Goal: Information Seeking & Learning: Find specific page/section

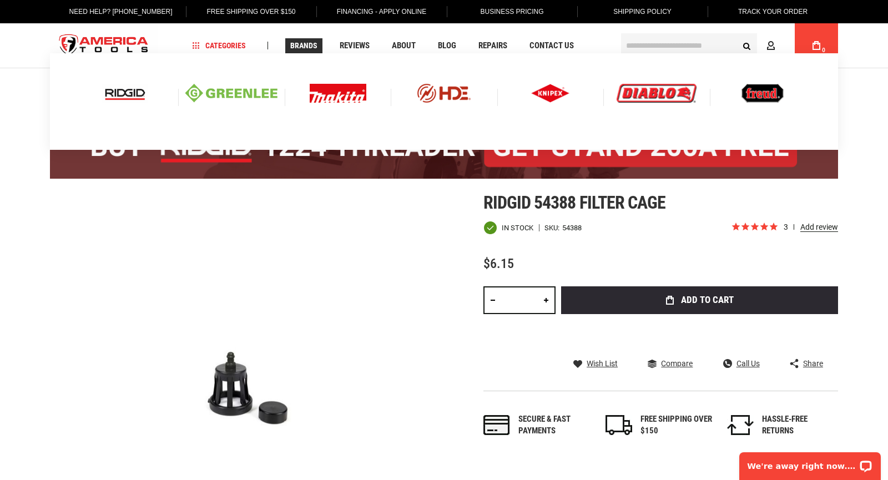
click at [135, 87] on img at bounding box center [125, 93] width 46 height 19
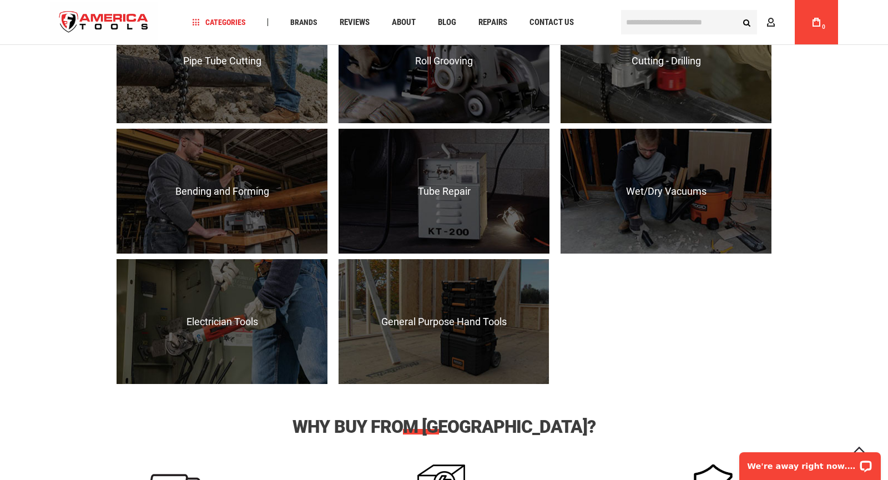
scroll to position [1093, 0]
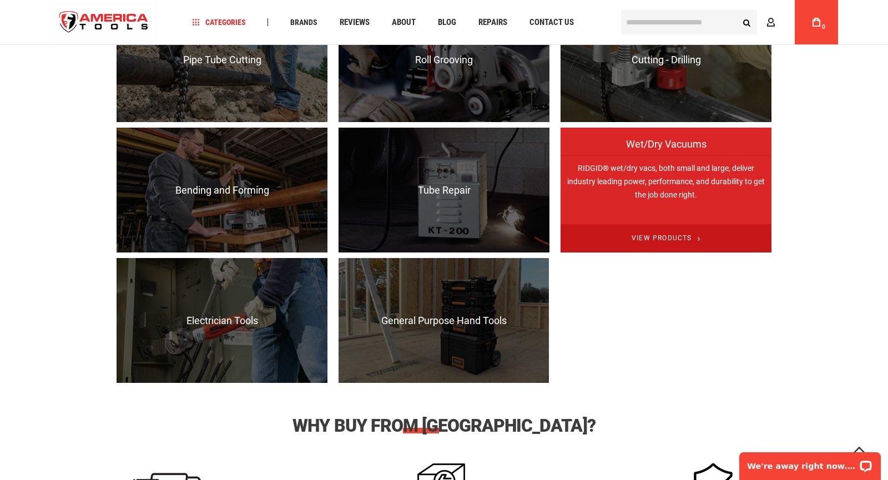
click at [652, 234] on span "View Products" at bounding box center [665, 238] width 211 height 28
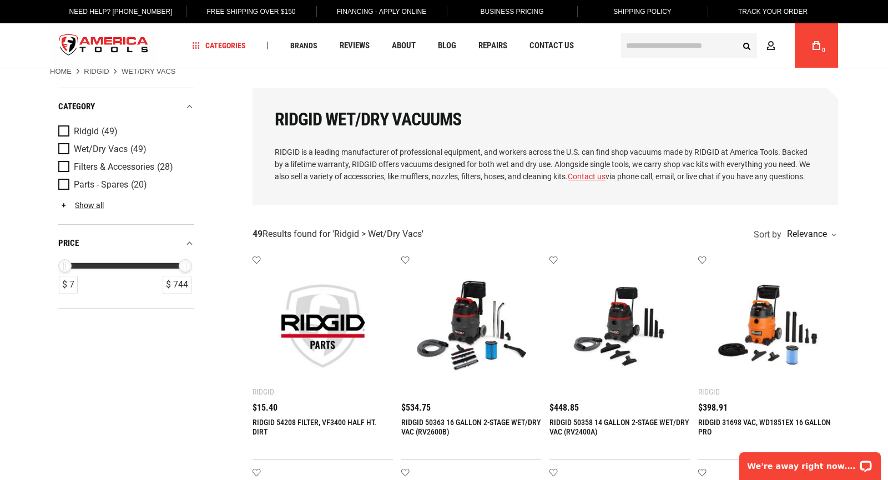
scroll to position [14, 0]
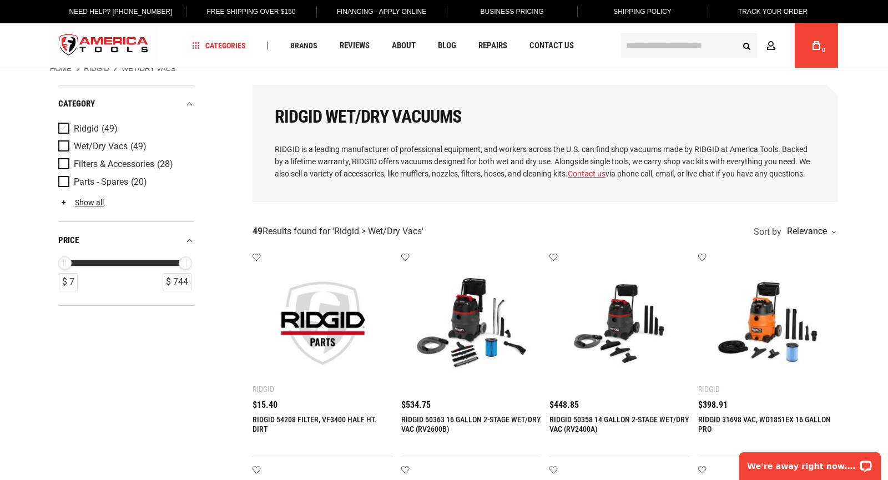
click at [64, 125] on span "Product Filters" at bounding box center [66, 129] width 16 height 12
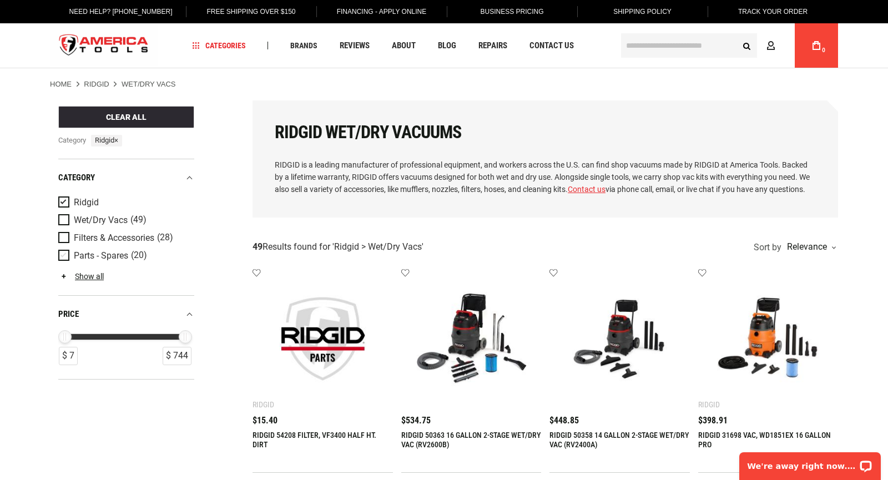
click at [61, 251] on span "Product Filters" at bounding box center [66, 256] width 16 height 12
click at [100, 276] on link "Show all" at bounding box center [80, 276] width 45 height 9
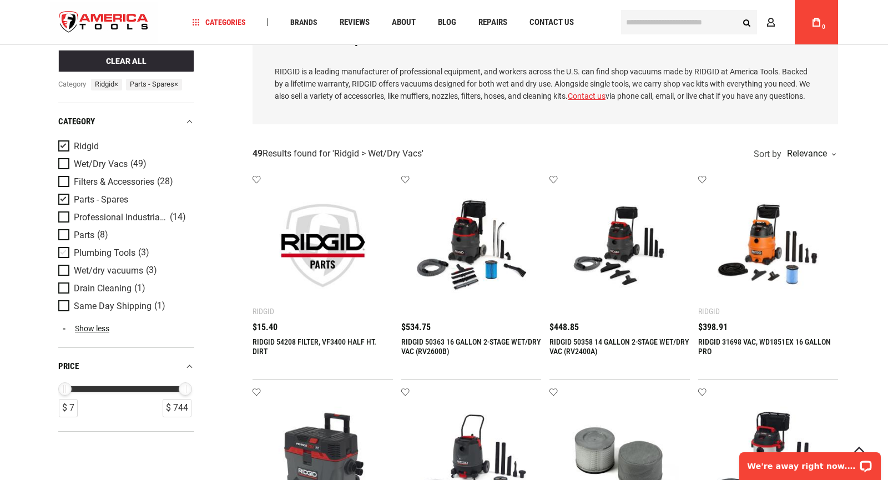
scroll to position [119, 0]
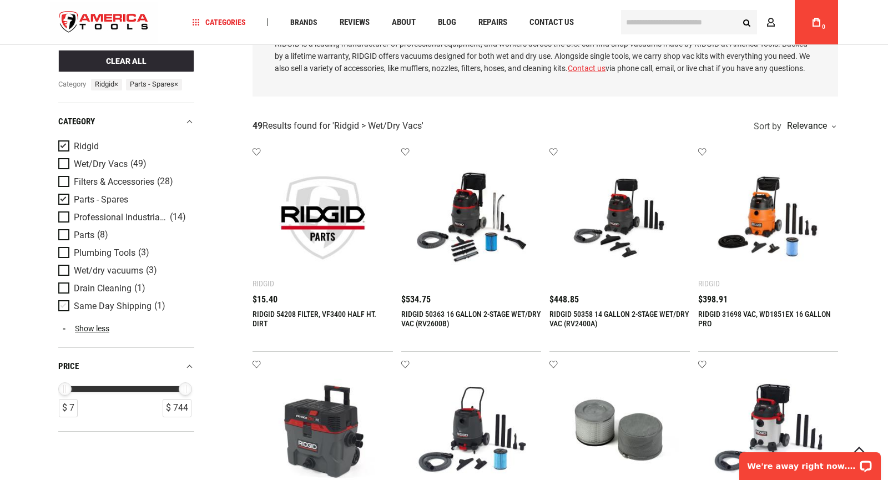
click at [147, 311] on span "Same Day Shipping" at bounding box center [113, 306] width 78 height 10
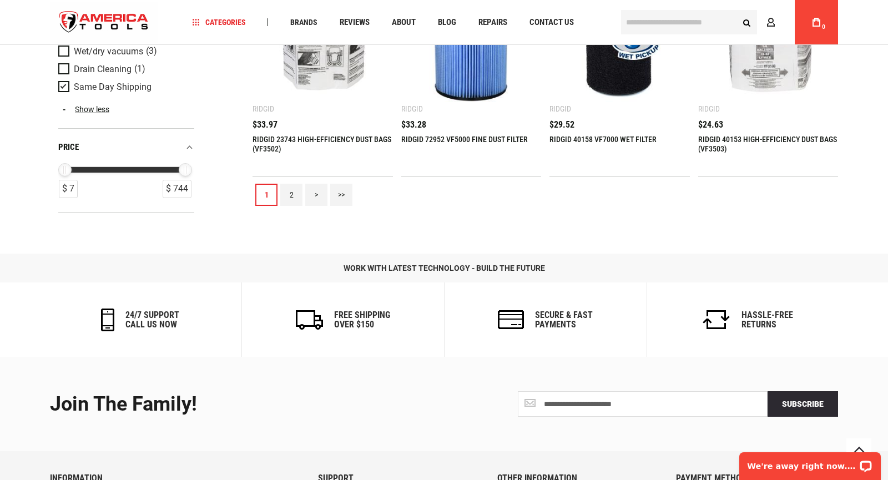
scroll to position [1354, 0]
click at [292, 197] on link "2" at bounding box center [291, 195] width 22 height 22
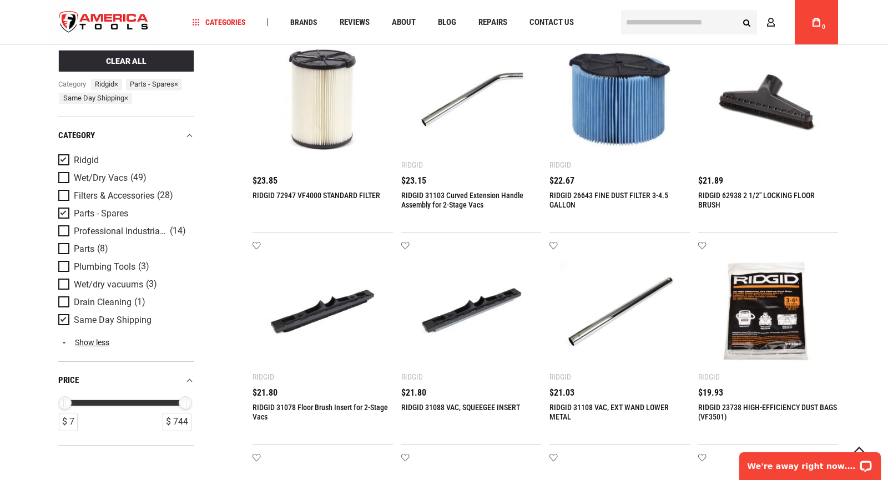
scroll to position [0, 0]
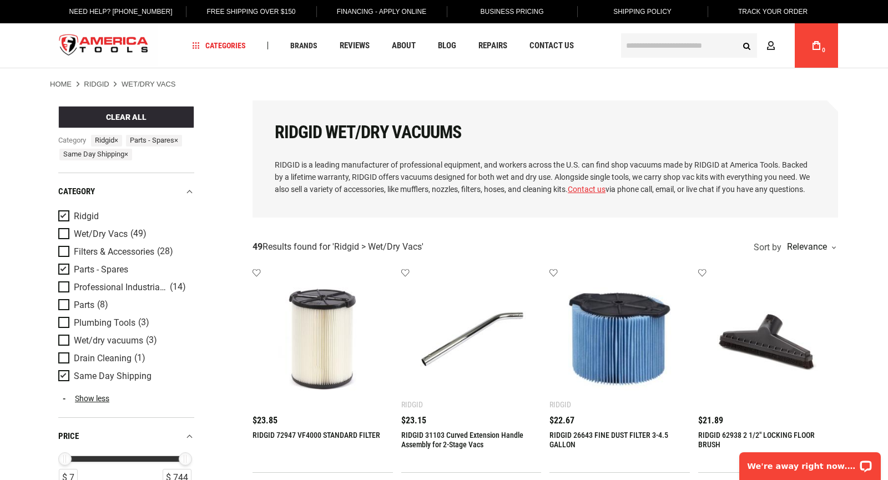
click at [641, 52] on input "text" at bounding box center [689, 45] width 136 height 24
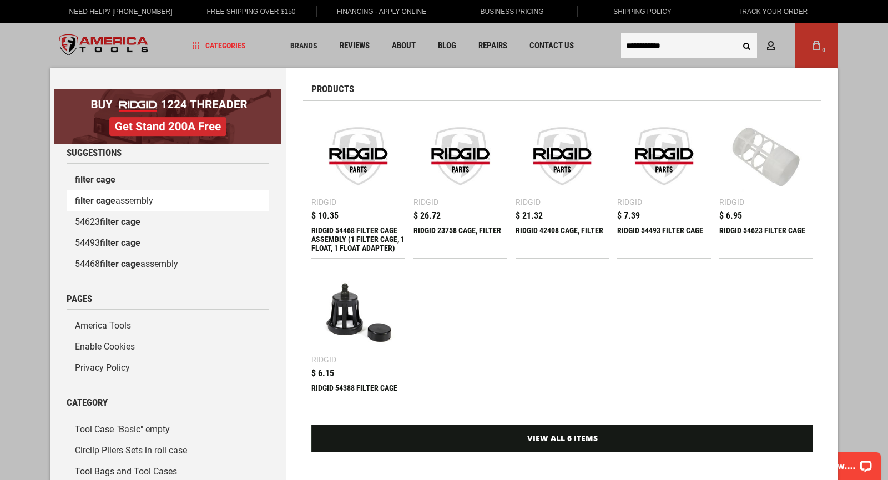
type input "**********"
click at [119, 207] on link "filter cage assembly" at bounding box center [168, 200] width 202 height 21
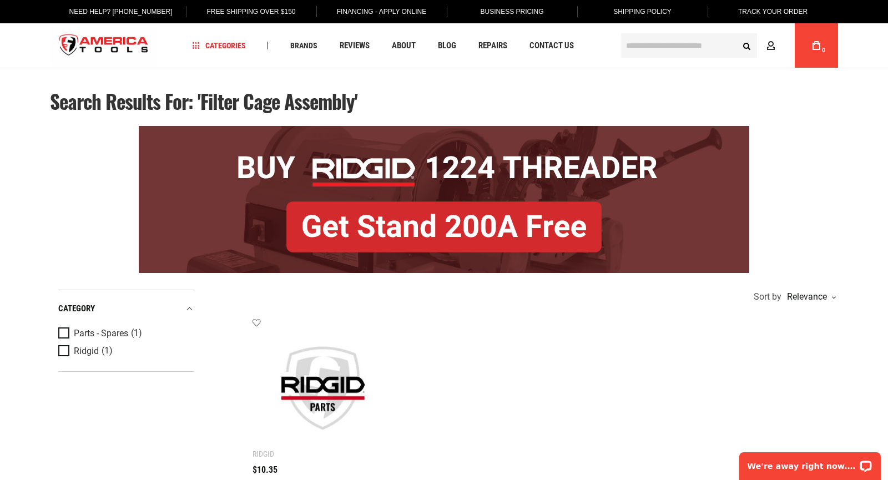
click at [528, 387] on ul "Add to wishlist Ridgid RIDGID 54468 FILTER CAGE ASSEMBLY (1 FILTER CAGE, 1 FLOA…" at bounding box center [544, 420] width 585 height 204
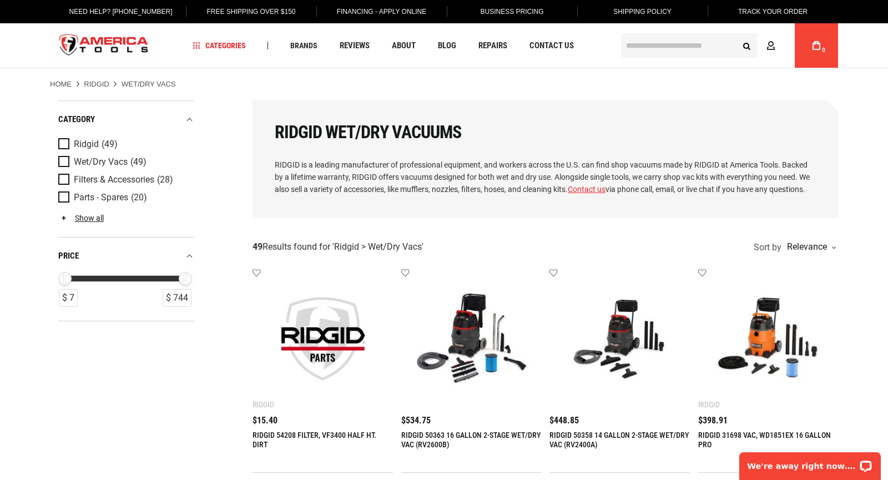
click at [671, 56] on input "text" at bounding box center [689, 45] width 136 height 24
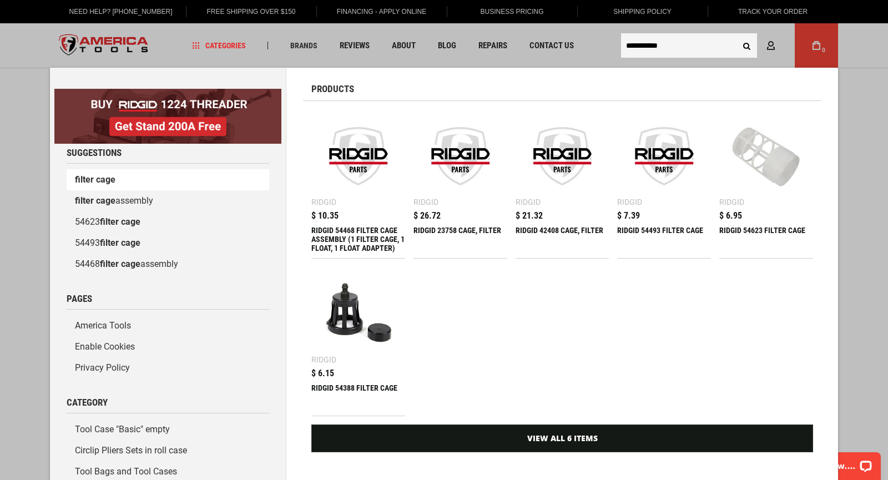
type input "**********"
click at [120, 179] on link "filter cage" at bounding box center [168, 179] width 202 height 21
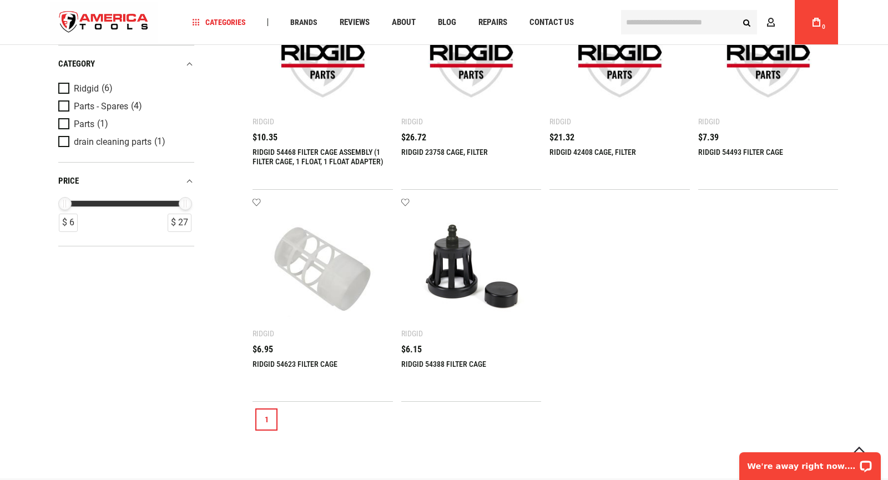
scroll to position [331, 0]
click at [318, 260] on img at bounding box center [323, 268] width 118 height 118
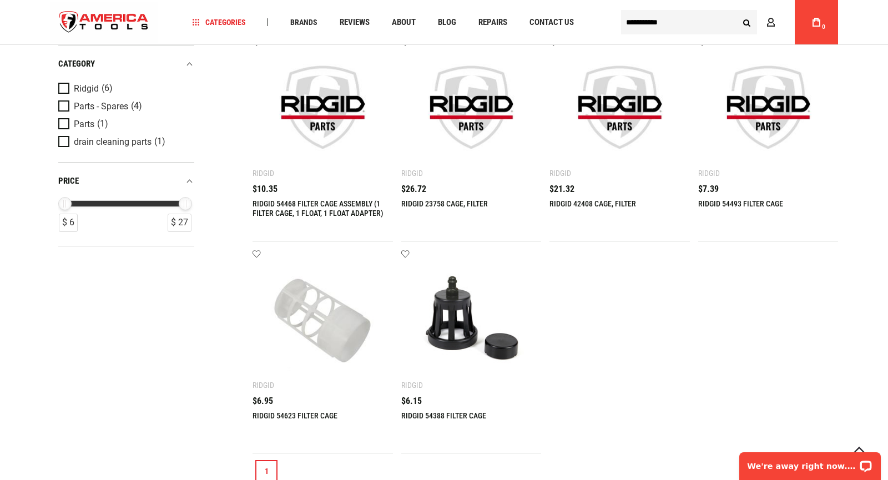
scroll to position [275, 0]
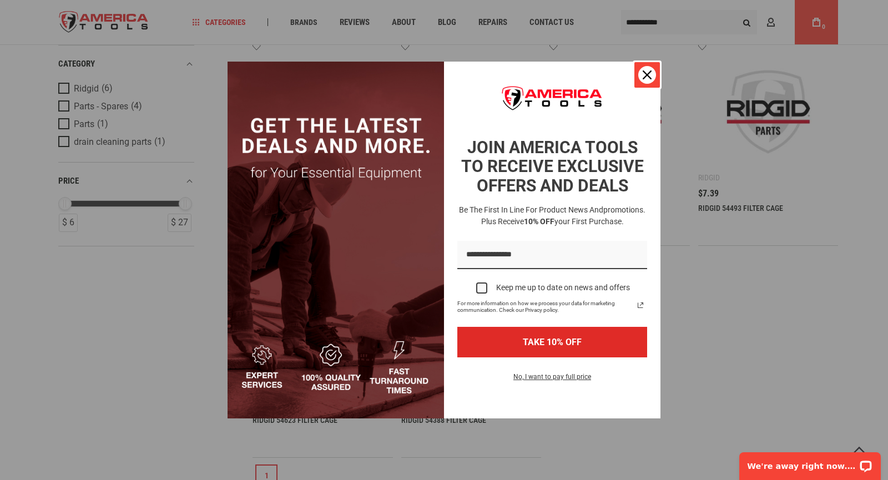
click at [643, 72] on icon "close icon" at bounding box center [646, 74] width 9 height 9
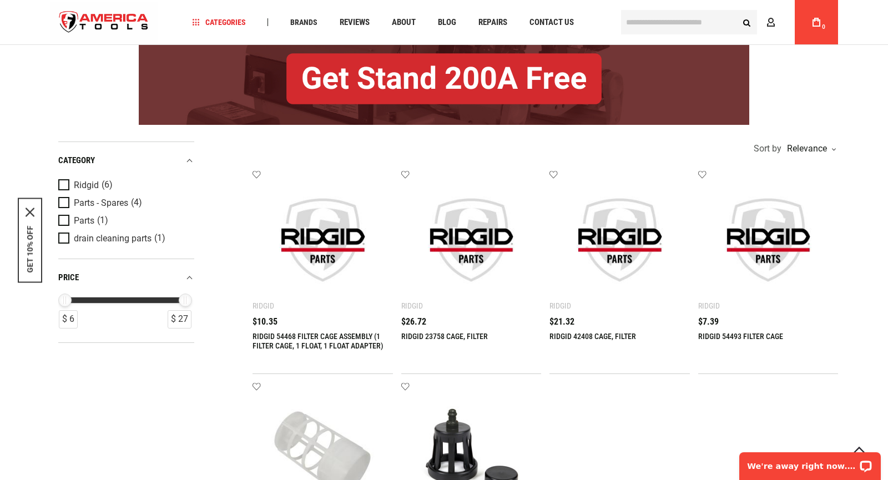
scroll to position [144, 0]
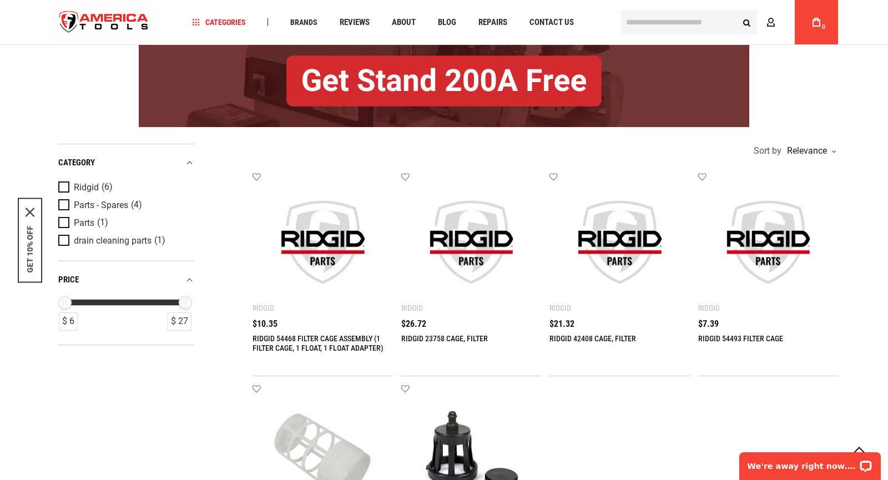
click at [305, 345] on link "RIDGID 54468 FILTER CAGE ASSEMBLY (1 FILTER CAGE, 1 FLOAT, 1 FLOAT ADAPTER)" at bounding box center [317, 343] width 131 height 18
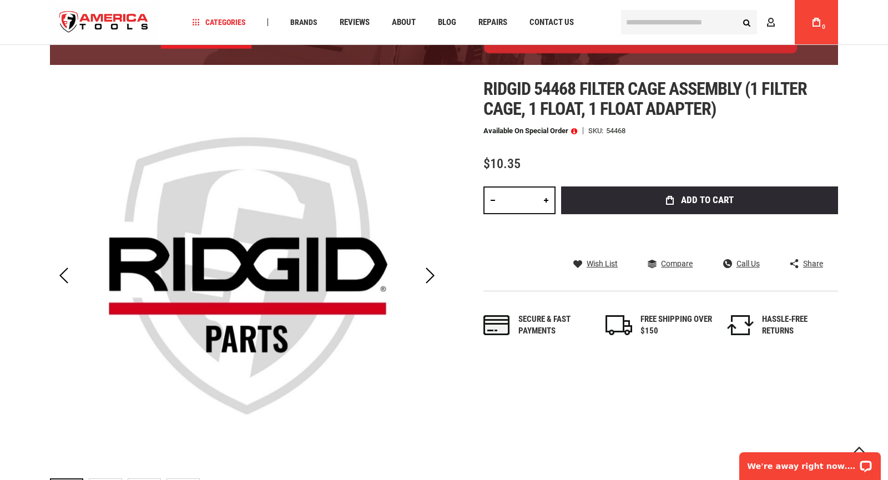
scroll to position [118, 0]
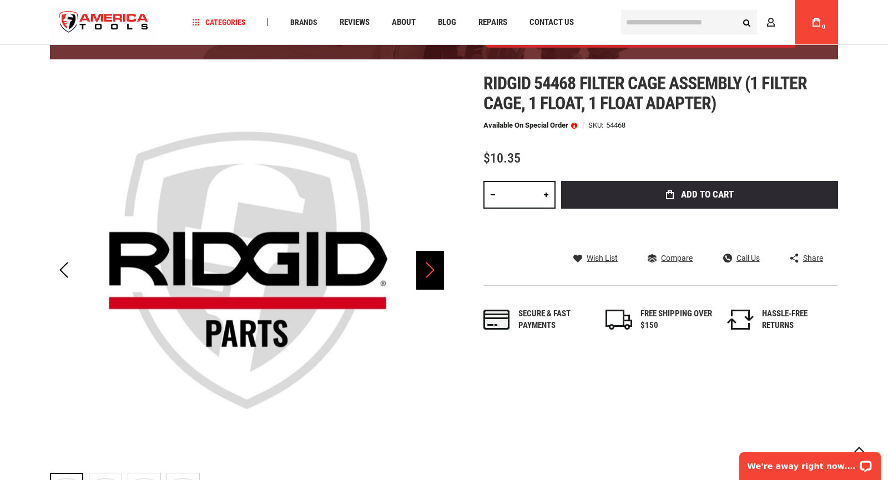
click at [425, 262] on div "Next" at bounding box center [430, 270] width 28 height 39
click at [420, 264] on div "Next" at bounding box center [430, 270] width 28 height 39
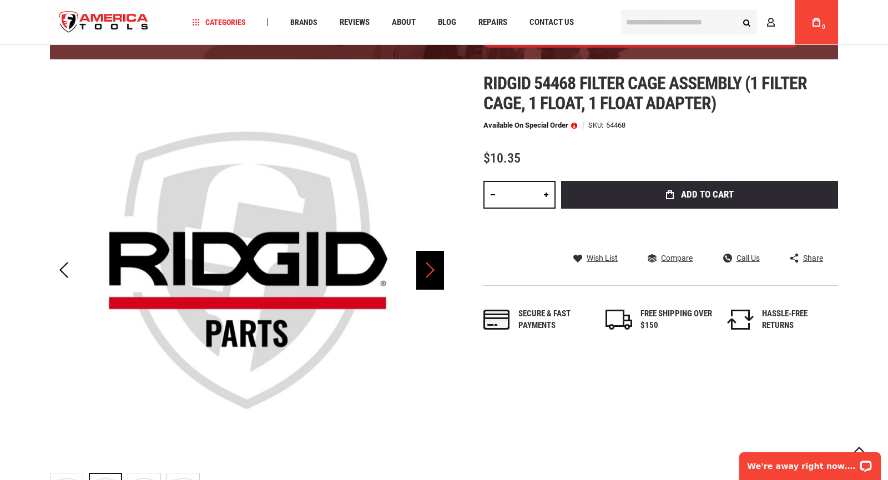
click at [420, 264] on div "Next" at bounding box center [430, 270] width 28 height 39
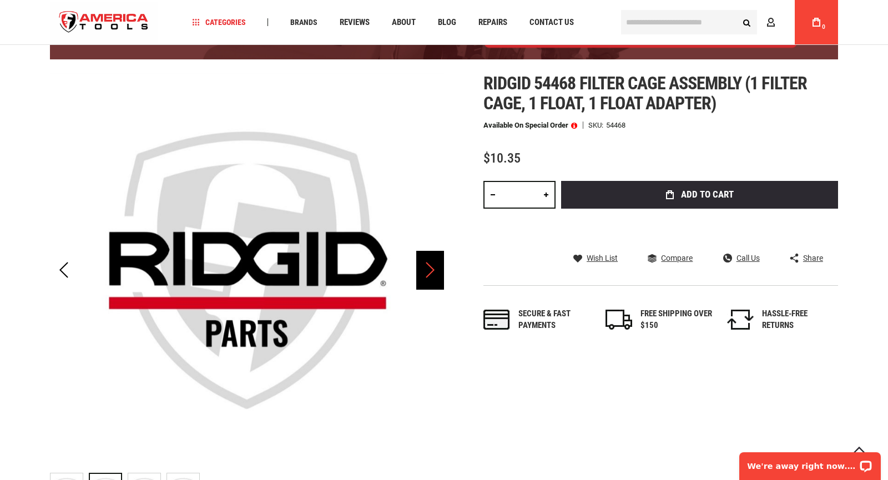
click at [420, 264] on div "Next" at bounding box center [430, 270] width 28 height 39
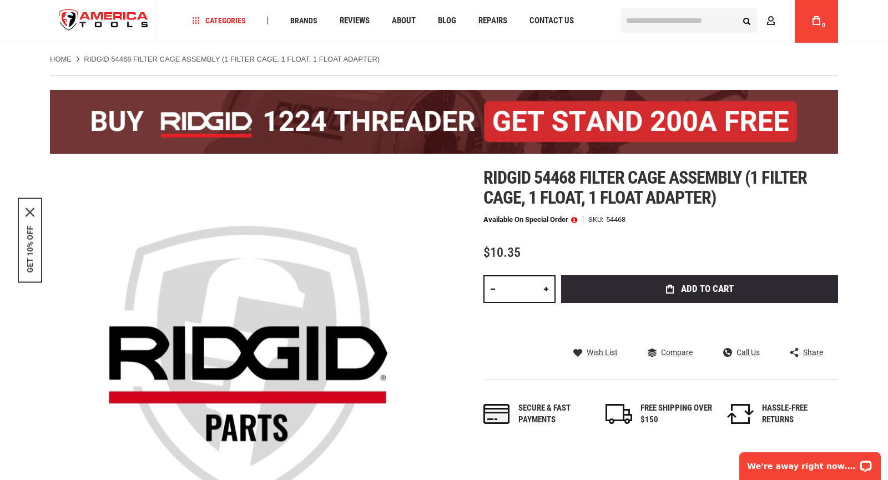
scroll to position [0, 0]
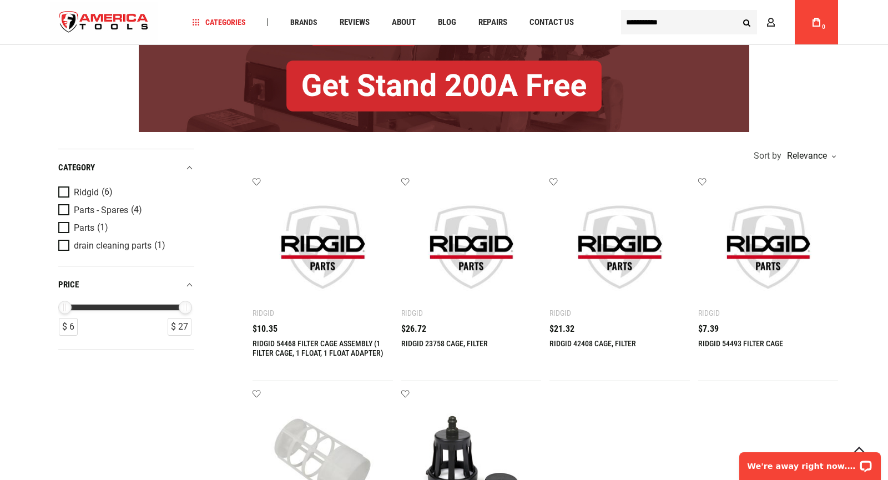
scroll to position [147, 0]
